Goal: Information Seeking & Learning: Learn about a topic

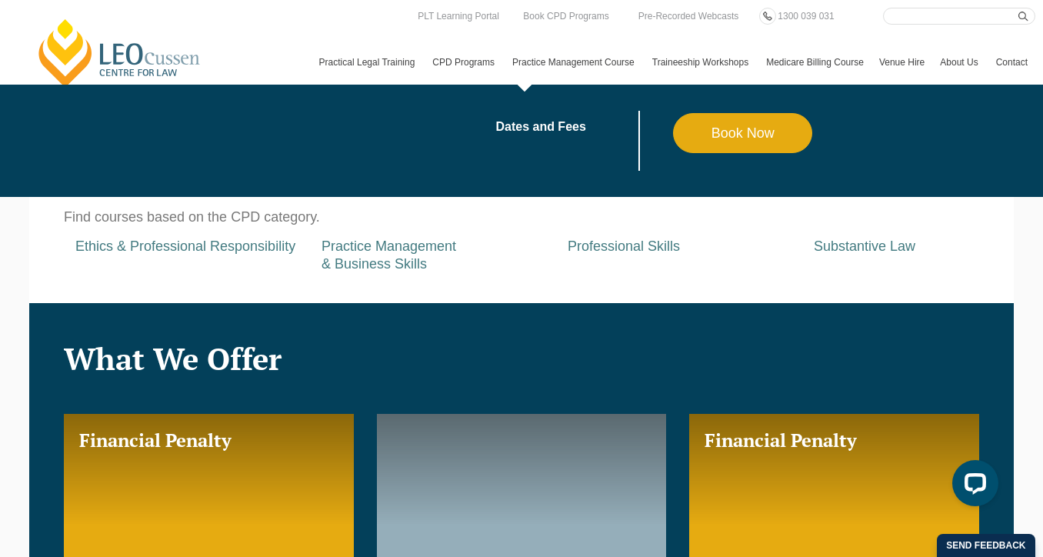
scroll to position [692, 0]
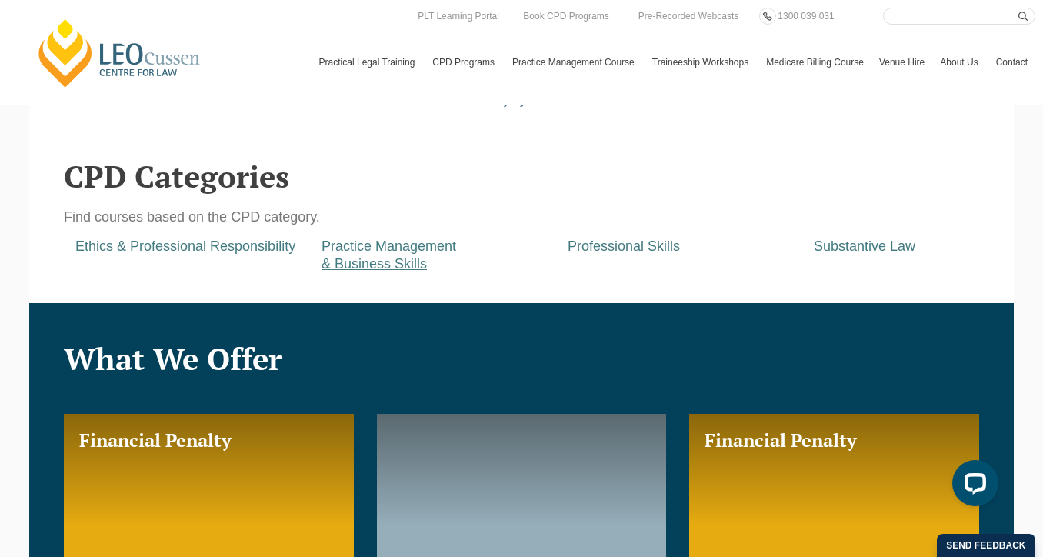
click at [379, 249] on a=pages/cpd-programs&taxons=pages/cpd-programs/cpd-category/practice-management-and-business-skills&_gl=1*te7qz4*_gcl_au*MTc1NDM5ODcxMC4xNzU2MzQ2MTY3*_ga*MjcxNjUyODA3LjE3NTYzNDYxNjg "Practice Management & Business Skills" at bounding box center [389, 255] width 135 height 33
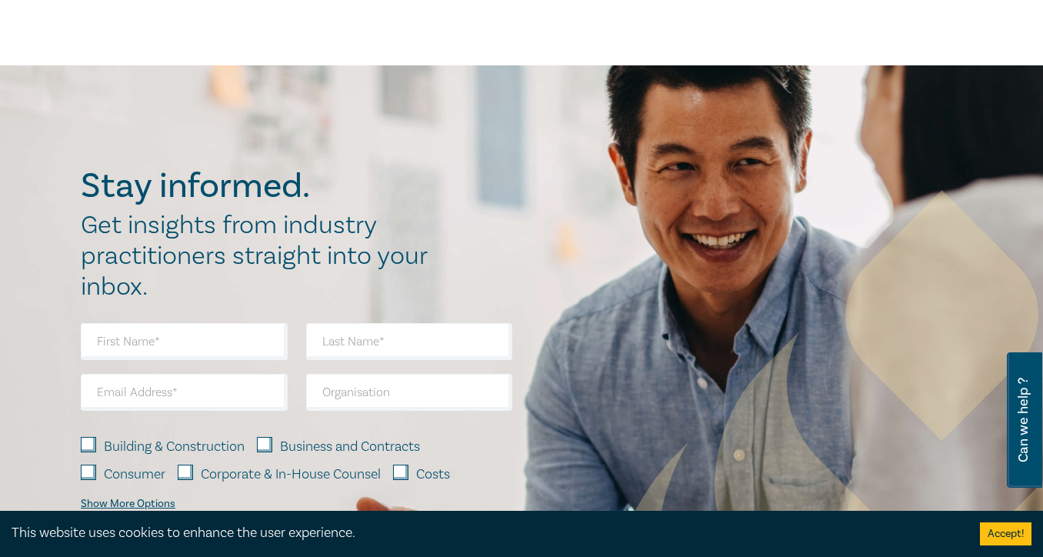
scroll to position [1222, 0]
